Goal: Transaction & Acquisition: Purchase product/service

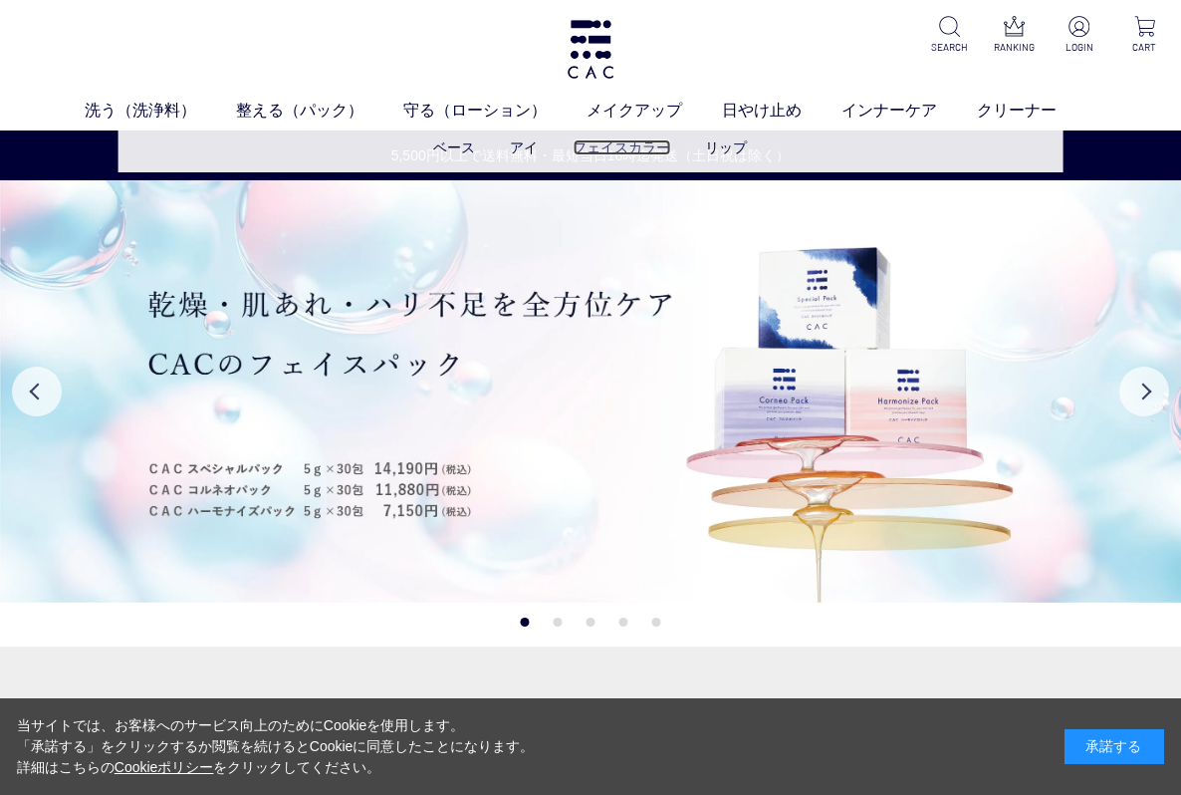
click at [614, 152] on link "フェイスカラー" at bounding box center [622, 147] width 98 height 16
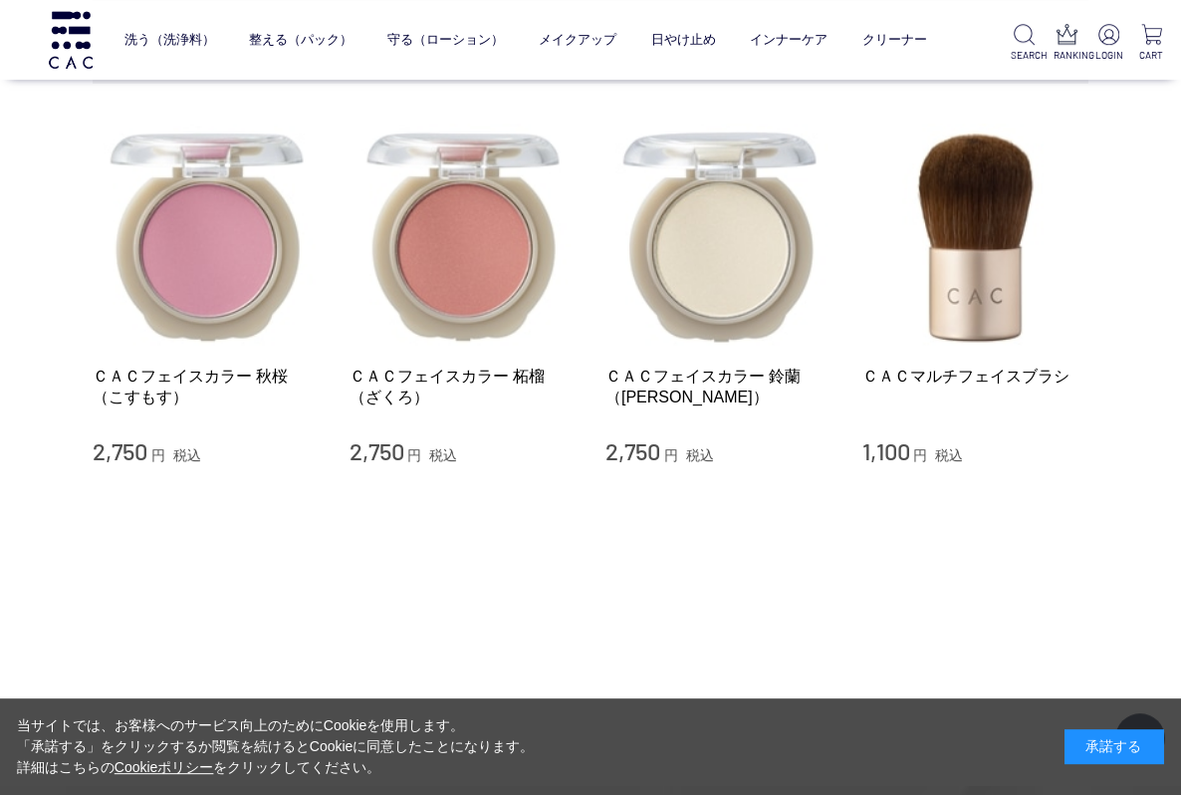
scroll to position [143, 0]
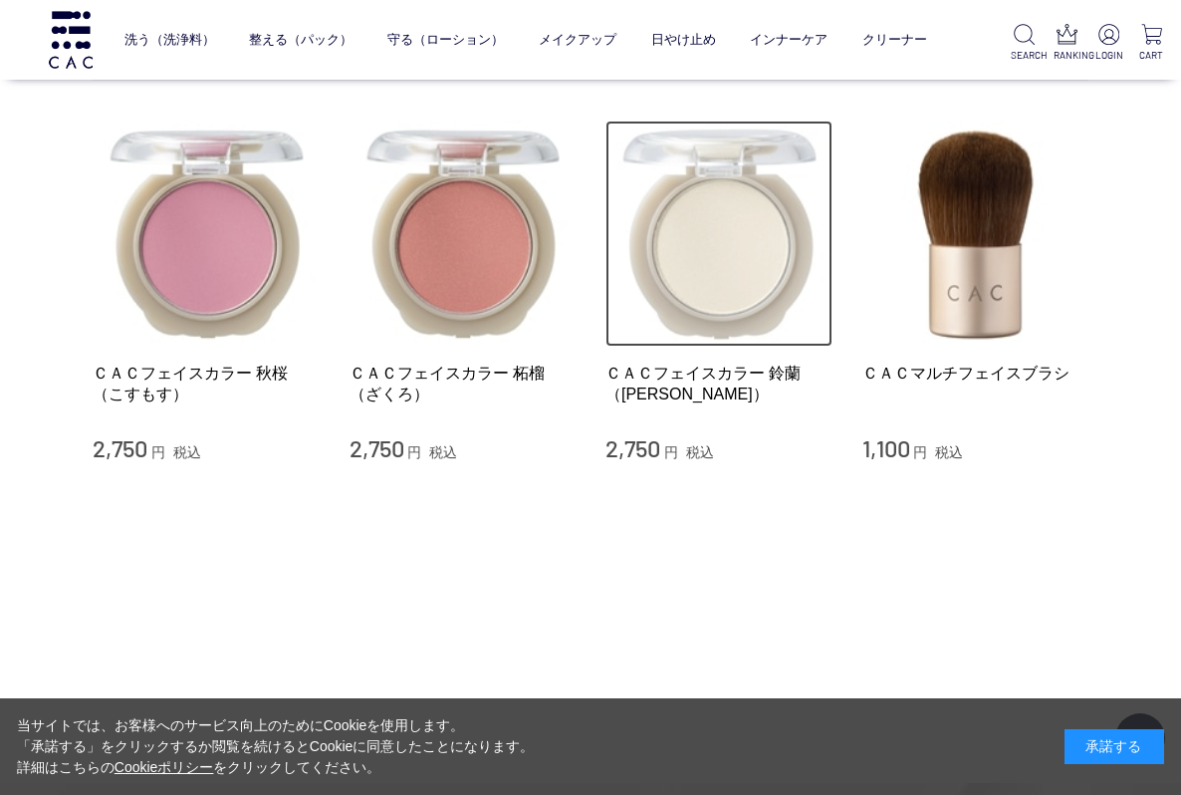
click at [700, 285] on img at bounding box center [718, 233] width 227 height 227
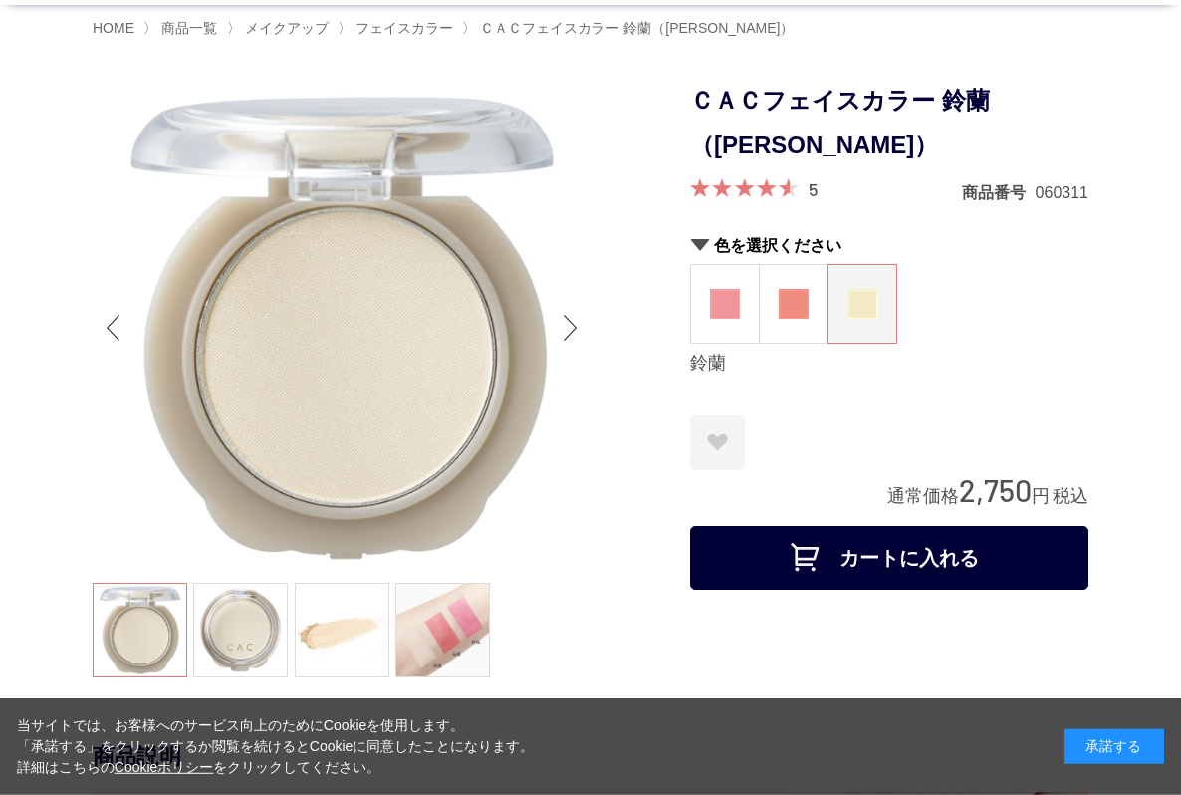
scroll to position [143, 0]
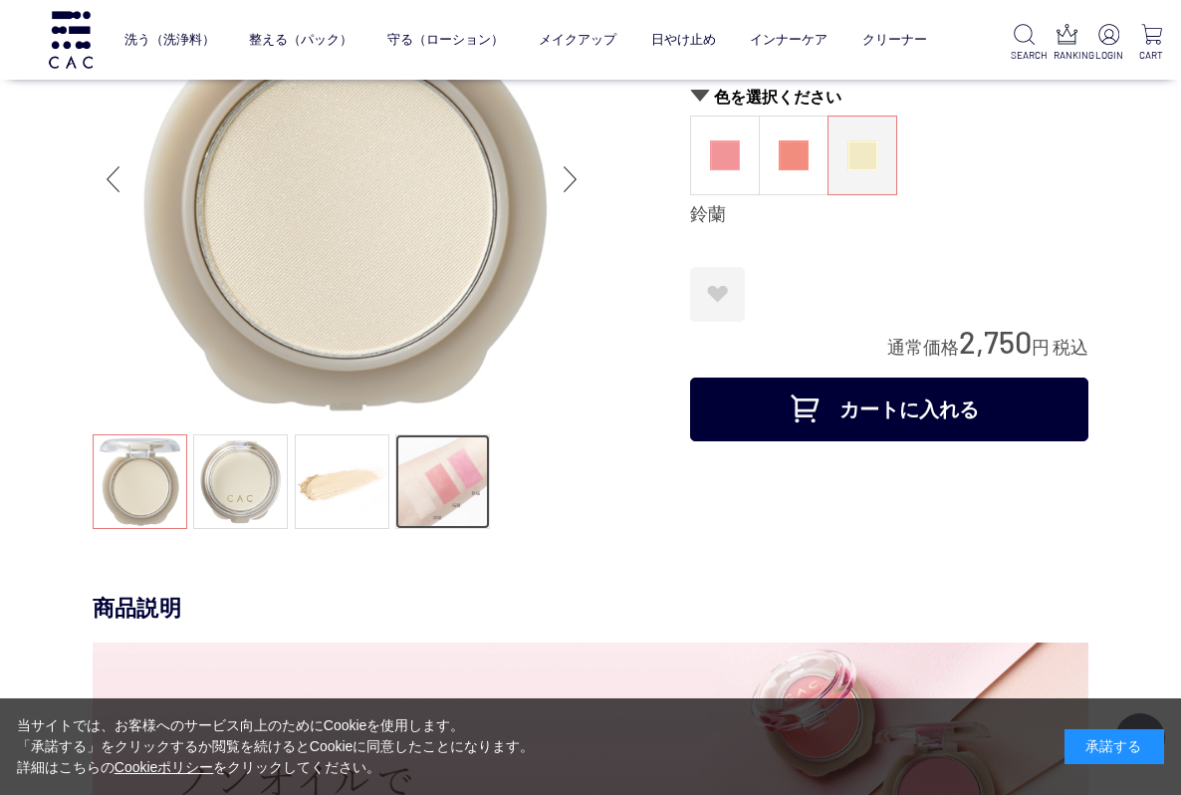
click at [433, 493] on link at bounding box center [442, 481] width 95 height 95
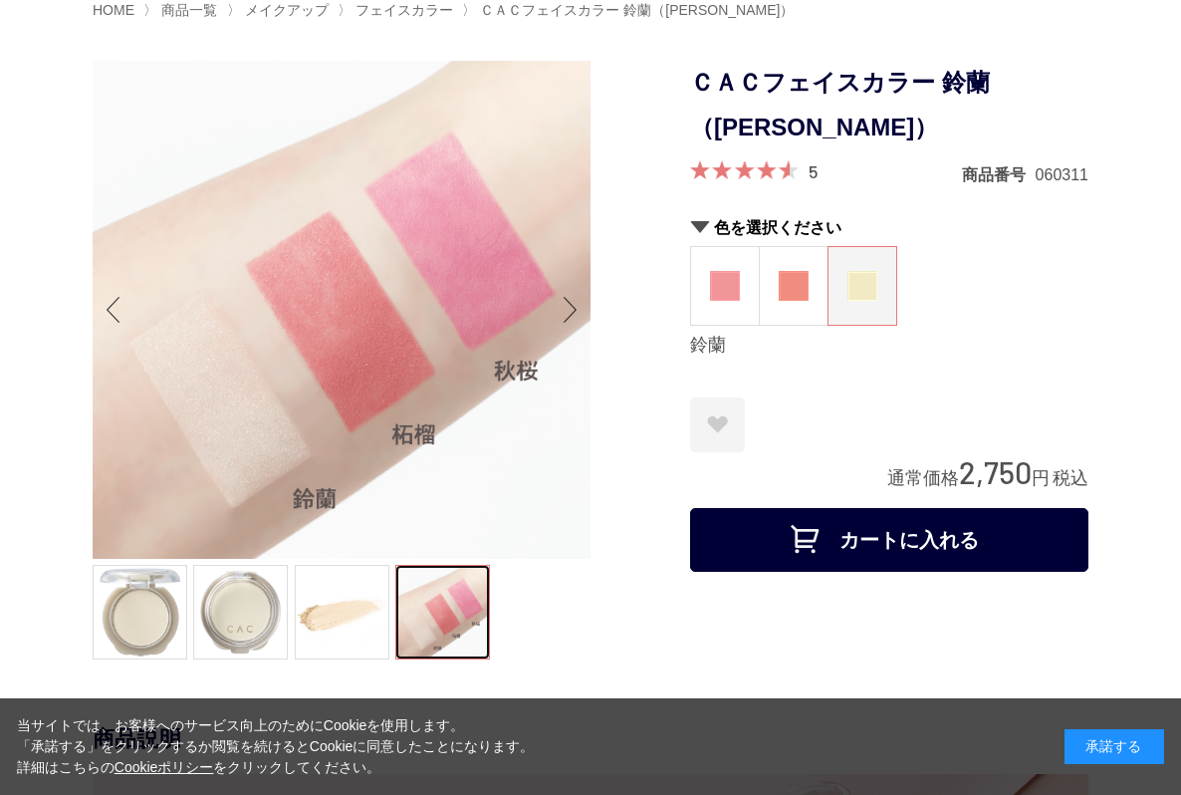
scroll to position [0, 0]
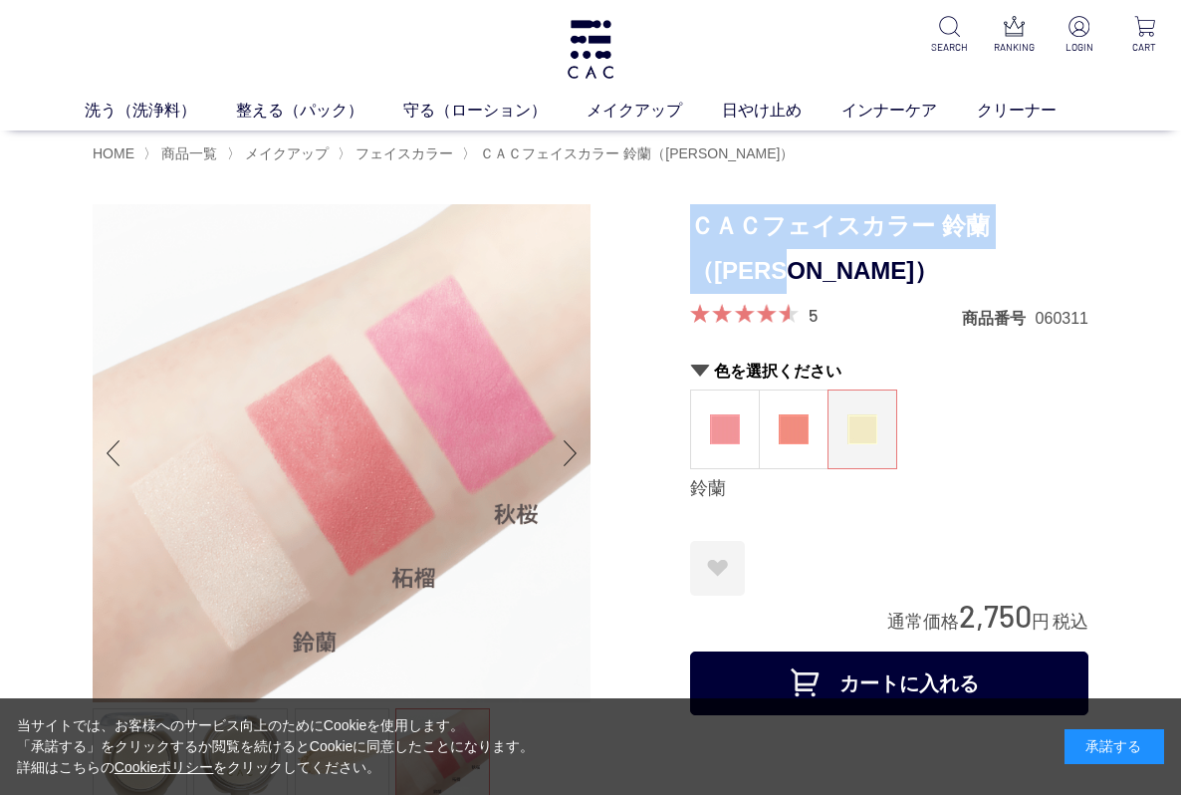
drag, startPoint x: 697, startPoint y: 222, endPoint x: 757, endPoint y: 265, distance: 73.5
click at [757, 265] on h1 "ＣＡＣフェイスカラー 鈴蘭（[PERSON_NAME]）" at bounding box center [889, 249] width 398 height 90
copy h1 "ＣＡＣフェイスカラー 鈴蘭（[PERSON_NAME]）"
